Goal: Information Seeking & Learning: Check status

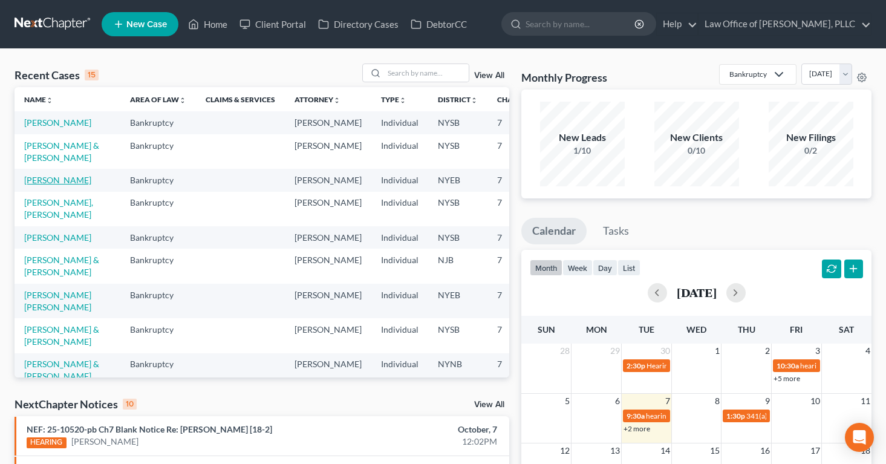
click at [34, 185] on link "[PERSON_NAME]" at bounding box center [57, 180] width 67 height 10
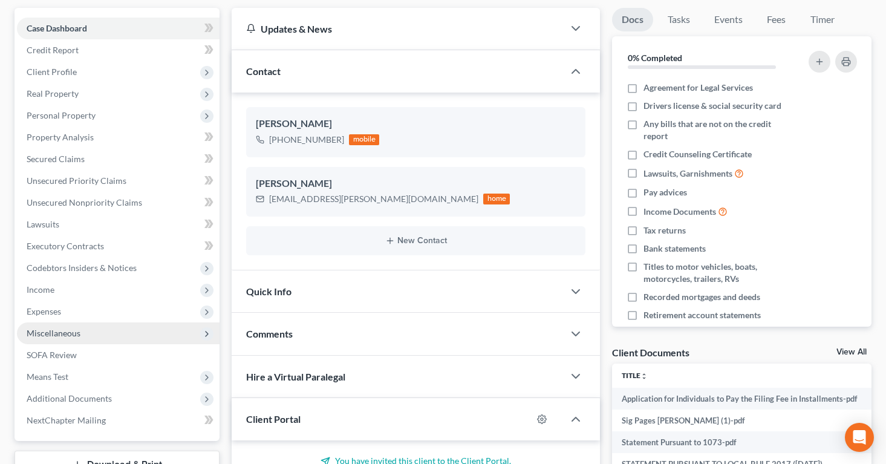
scroll to position [110, 0]
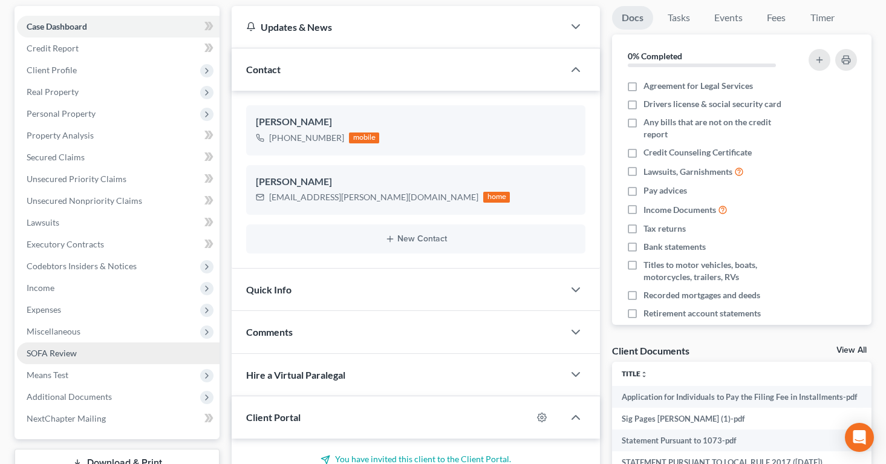
click at [56, 351] on span "SOFA Review" at bounding box center [52, 353] width 50 height 10
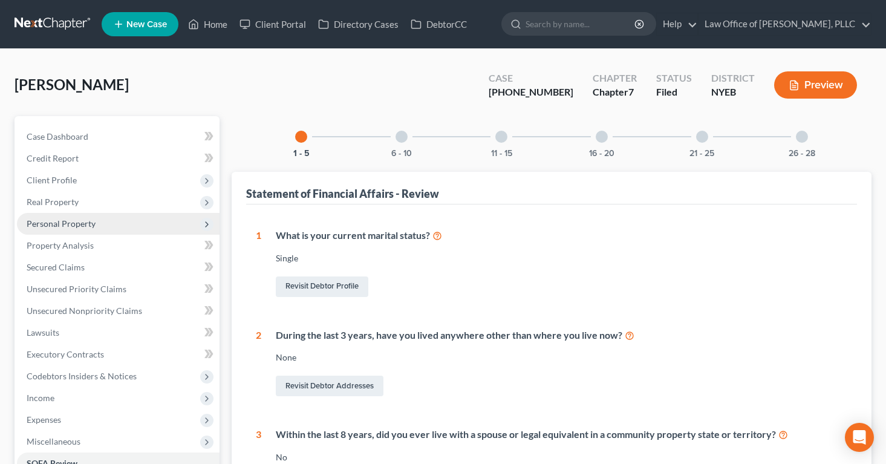
scroll to position [361, 0]
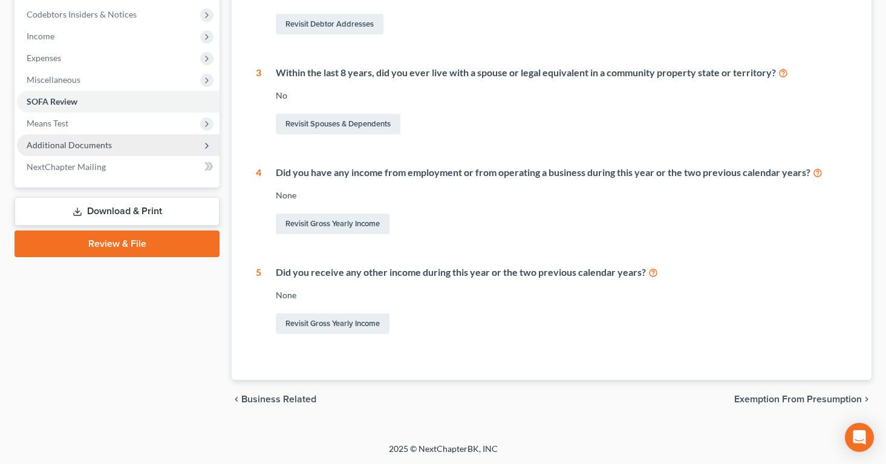
click at [62, 143] on span "Additional Documents" at bounding box center [69, 145] width 85 height 10
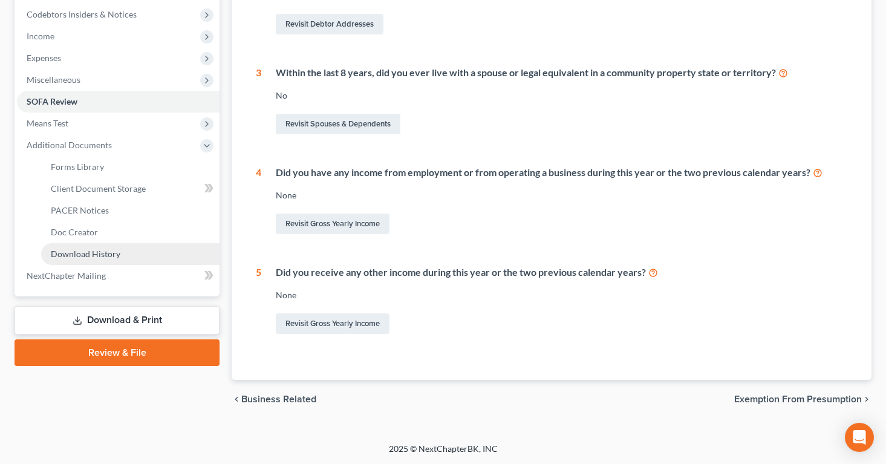
click at [68, 253] on span "Download History" at bounding box center [86, 253] width 70 height 10
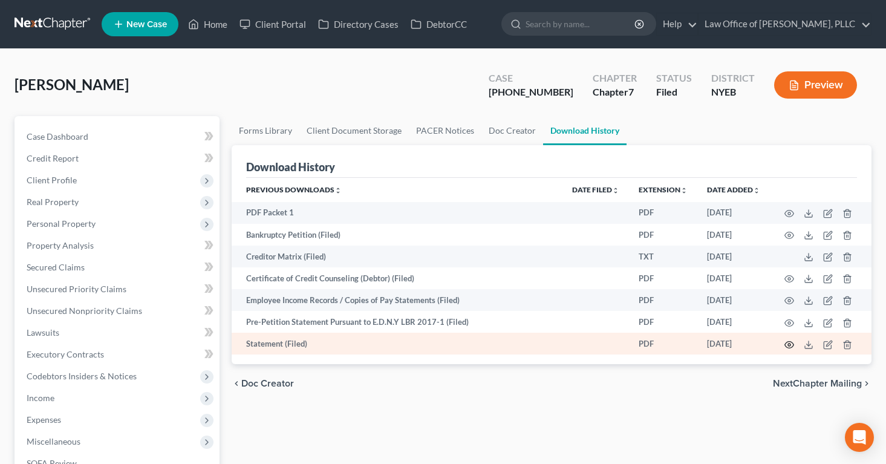
click at [786, 343] on icon "button" at bounding box center [789, 345] width 10 height 10
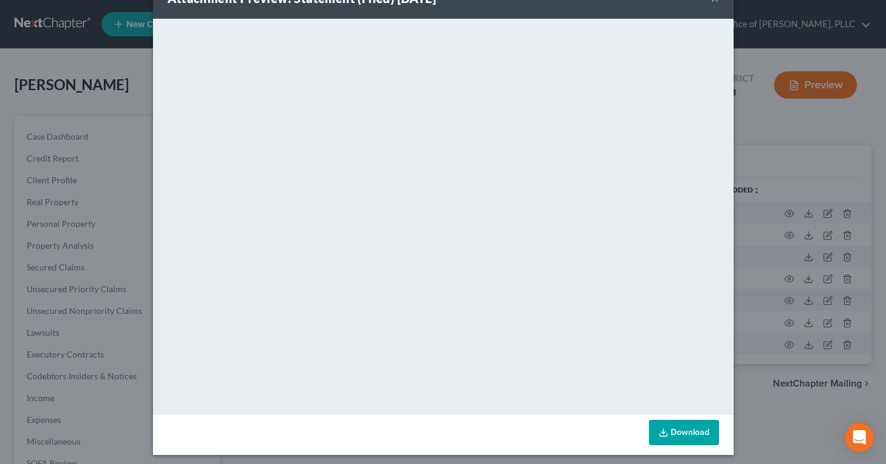
scroll to position [42, 0]
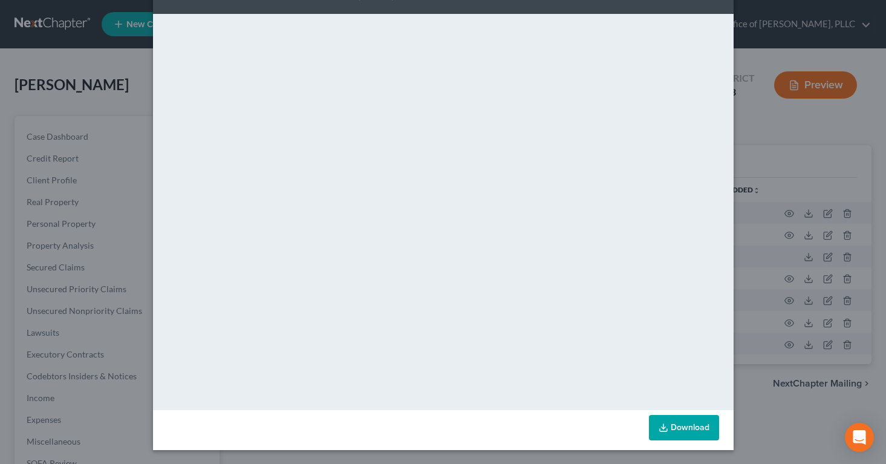
click at [743, 52] on div "Attachment Preview: Statement (Filed) [DATE] × <object ng-attr-data='[URL][DOMA…" at bounding box center [443, 232] width 886 height 464
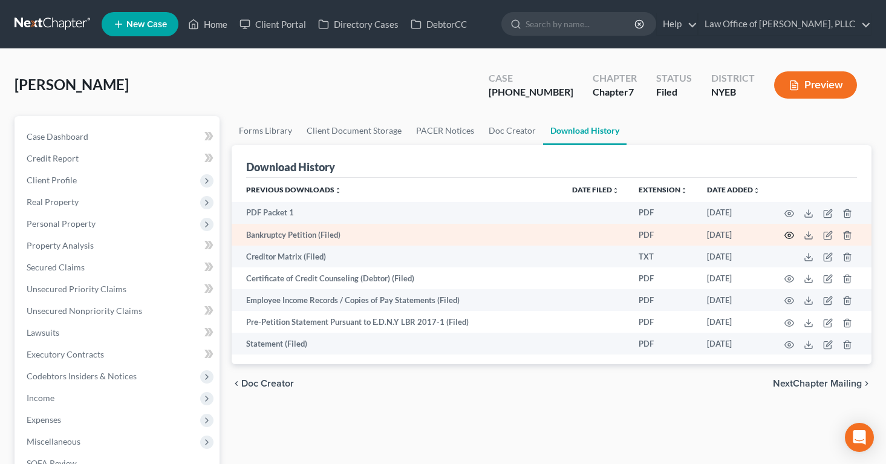
click at [789, 236] on icon "button" at bounding box center [789, 235] width 10 height 10
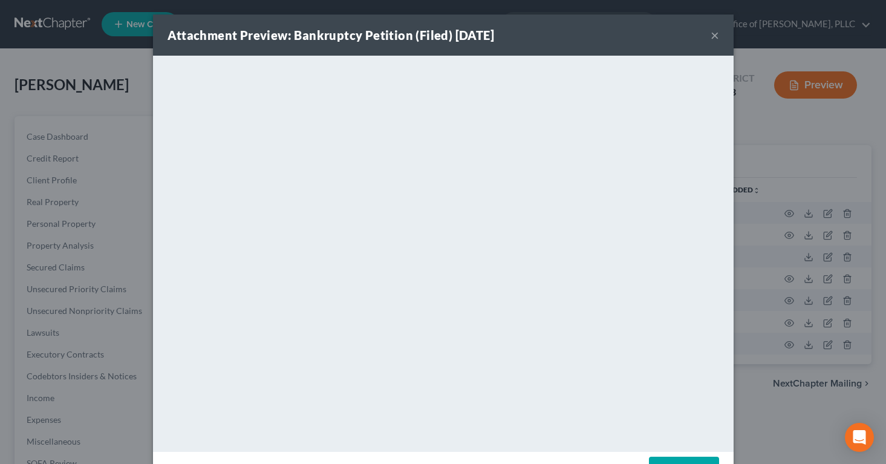
click at [710, 31] on button "×" at bounding box center [714, 35] width 8 height 15
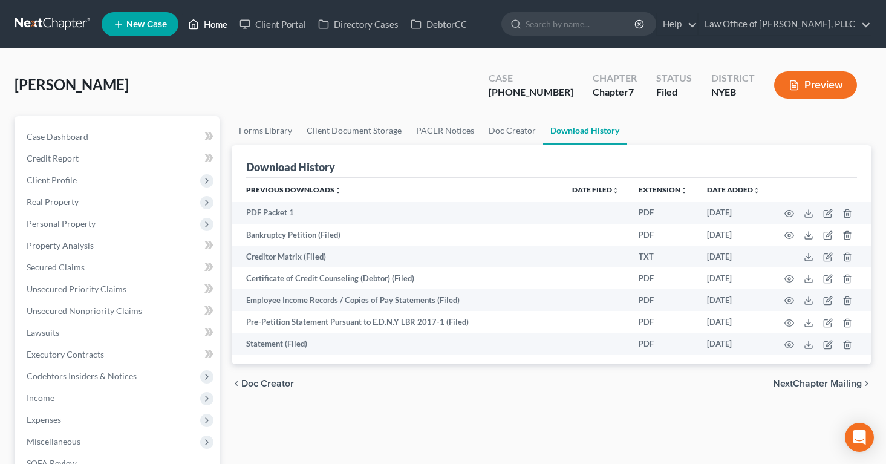
click at [214, 20] on link "Home" at bounding box center [207, 24] width 51 height 22
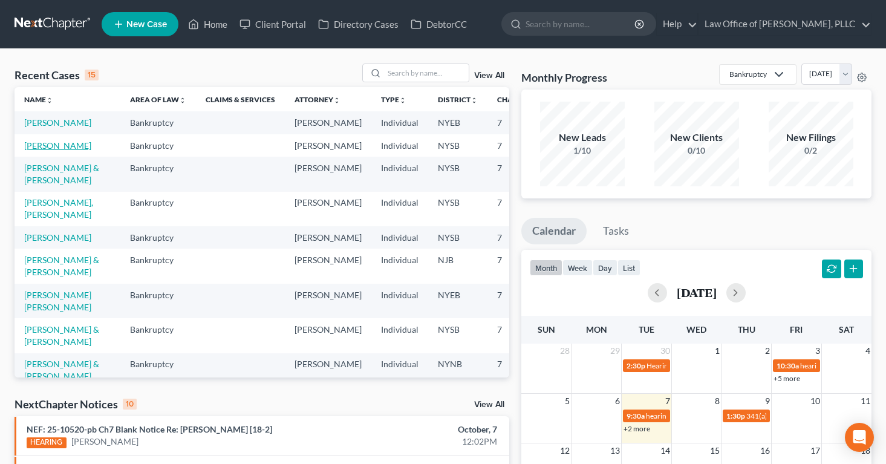
click at [52, 151] on link "[PERSON_NAME]" at bounding box center [57, 145] width 67 height 10
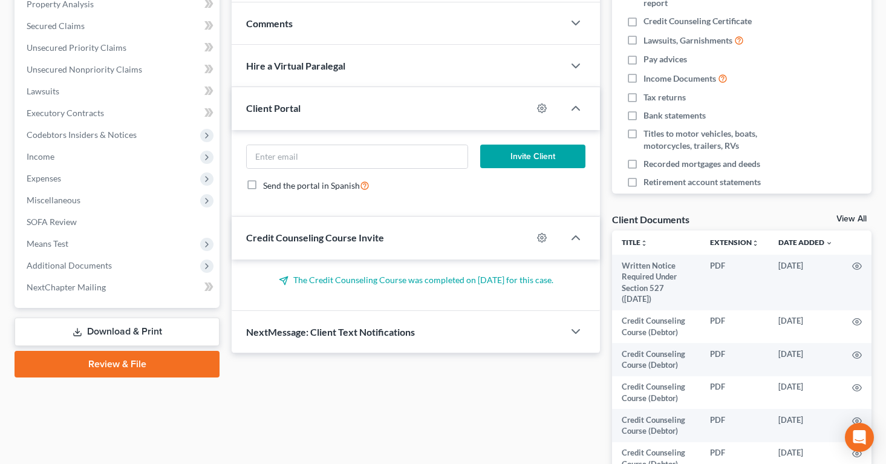
scroll to position [244, 0]
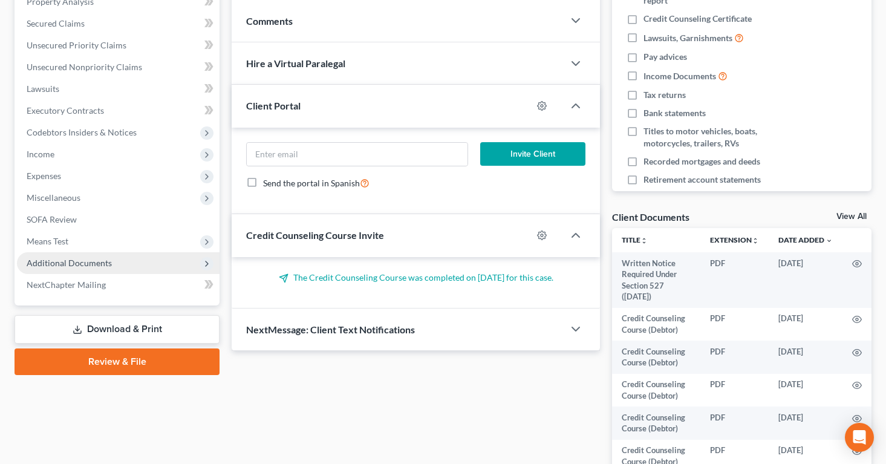
click at [72, 260] on span "Additional Documents" at bounding box center [69, 262] width 85 height 10
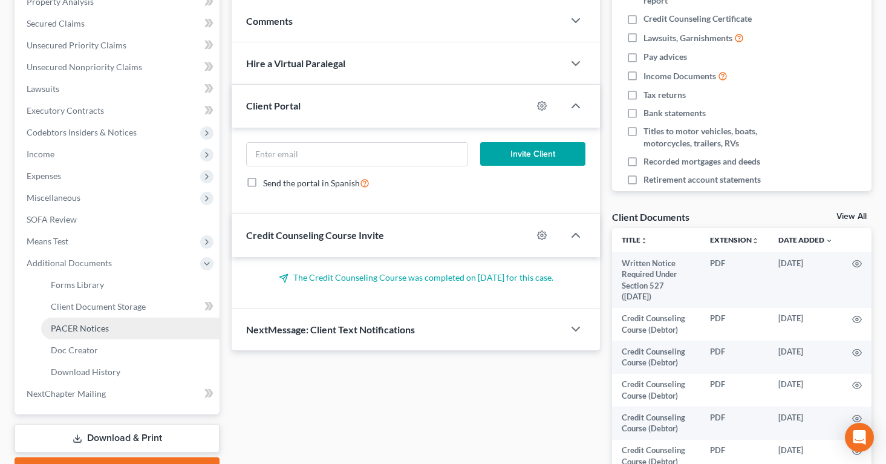
click at [80, 326] on span "PACER Notices" at bounding box center [80, 328] width 58 height 10
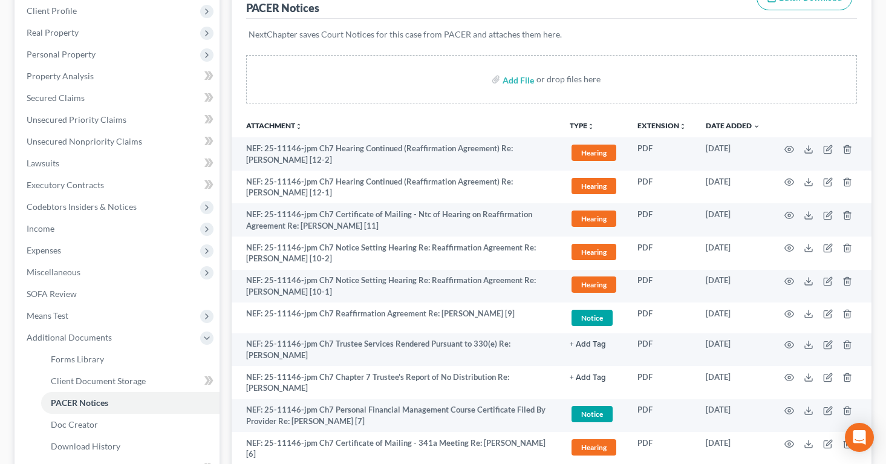
scroll to position [174, 0]
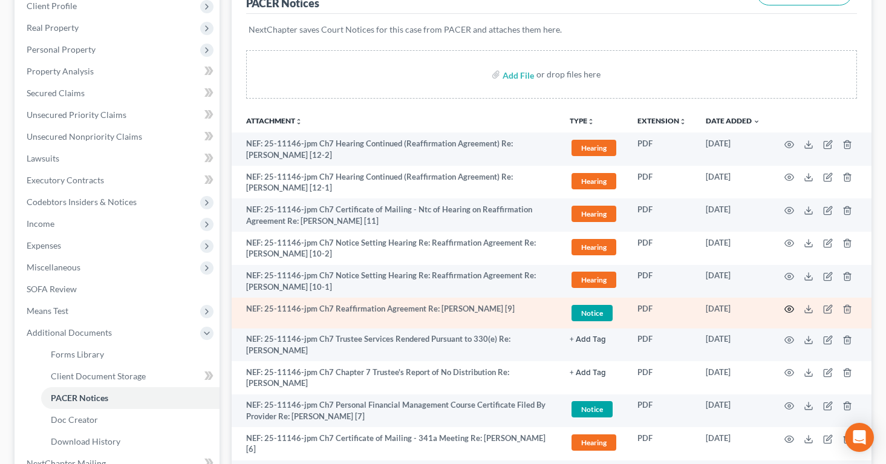
click at [789, 308] on circle "button" at bounding box center [789, 309] width 2 height 2
